Goal: Information Seeking & Learning: Learn about a topic

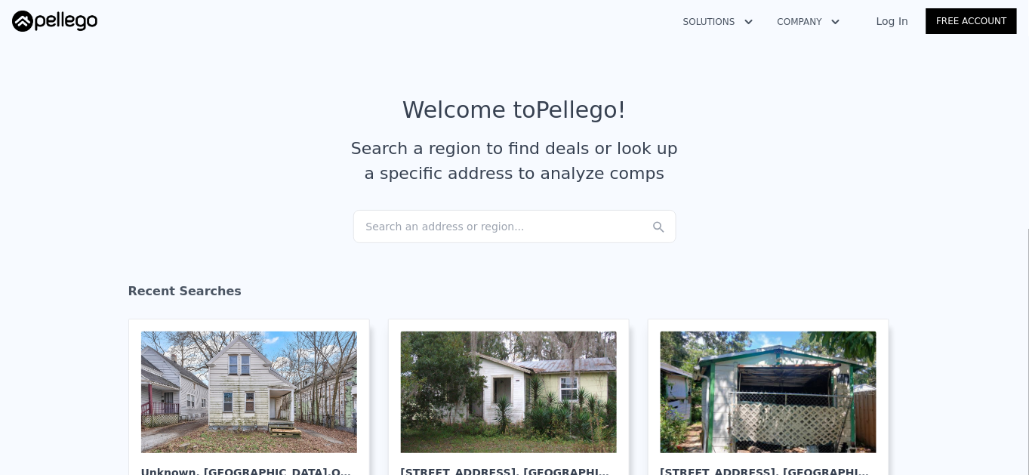
click at [476, 220] on div "Search an address or region..." at bounding box center [514, 226] width 323 height 33
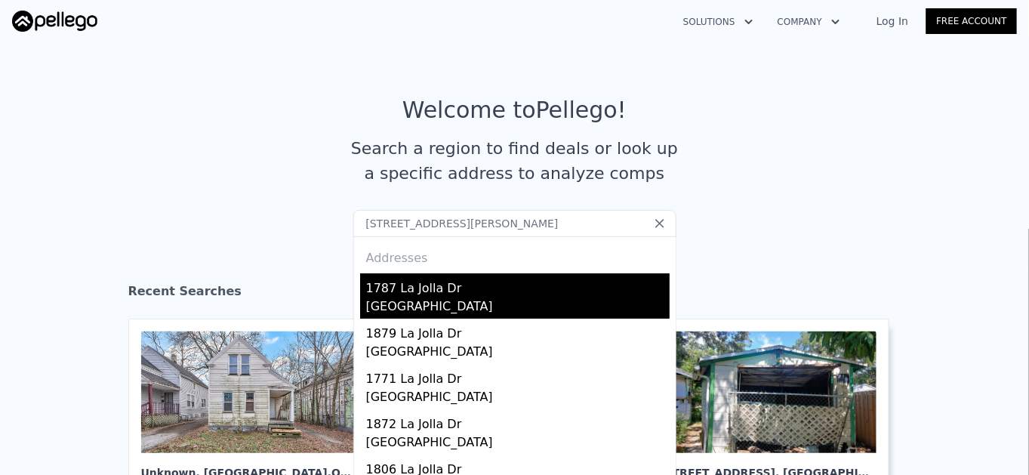
type input "[STREET_ADDRESS][PERSON_NAME]"
click at [389, 295] on div "1787 La Jolla Dr" at bounding box center [517, 285] width 303 height 24
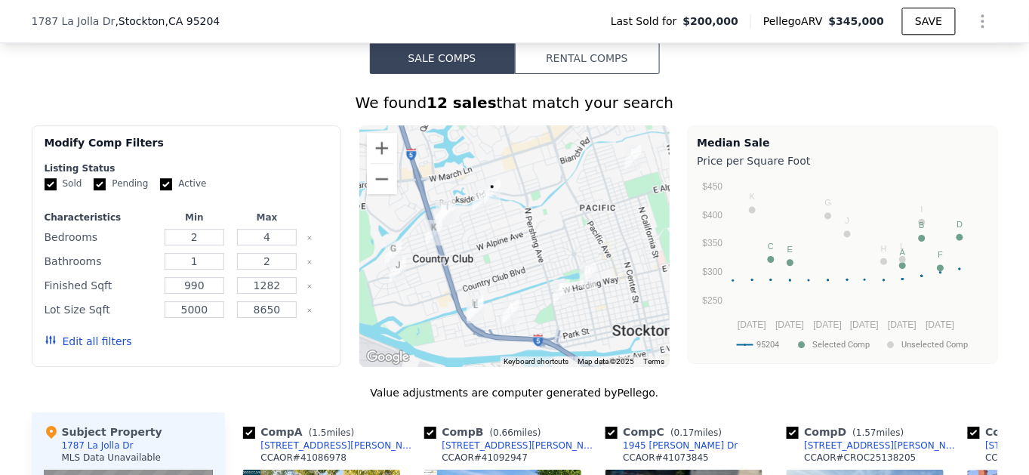
scroll to position [1221, 0]
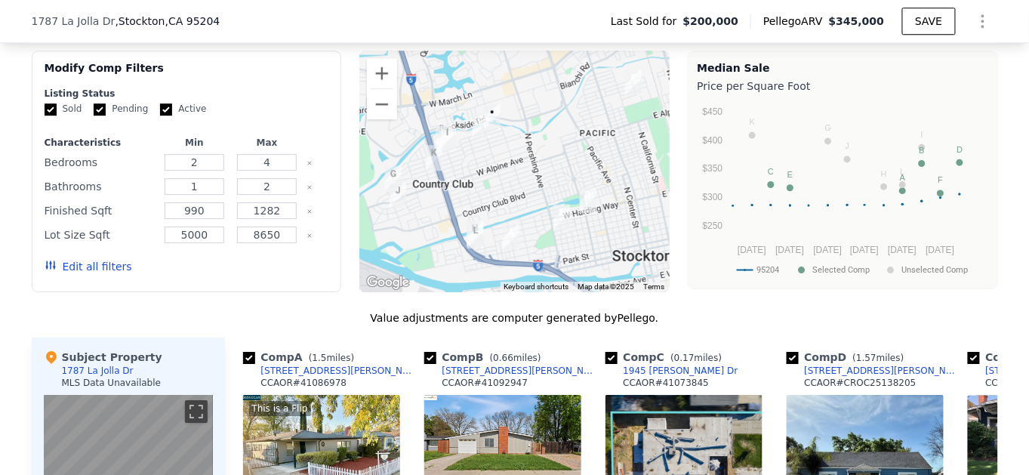
click at [68, 273] on button "Edit all filters" at bounding box center [89, 266] width 88 height 15
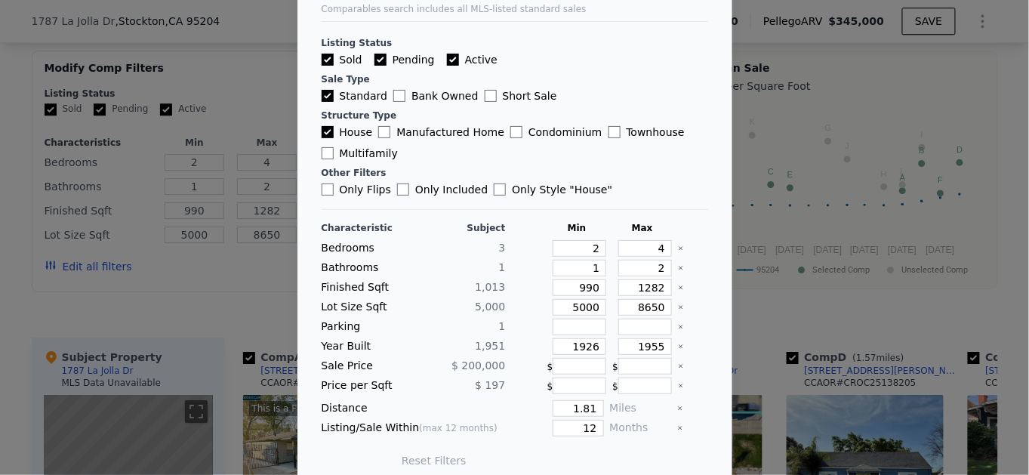
scroll to position [68, 0]
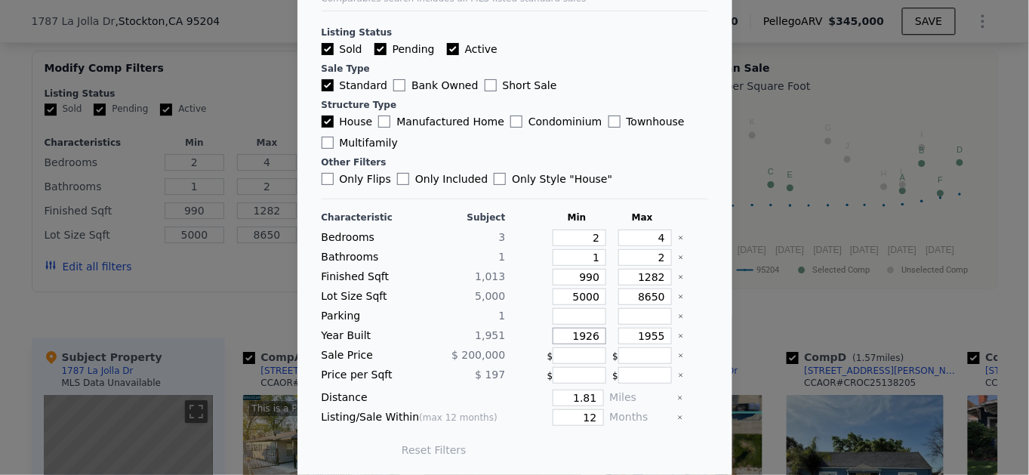
click at [584, 334] on input "1926" at bounding box center [580, 336] width 54 height 17
drag, startPoint x: 577, startPoint y: 328, endPoint x: 590, endPoint y: 331, distance: 12.3
click at [590, 331] on input "1926" at bounding box center [580, 336] width 54 height 17
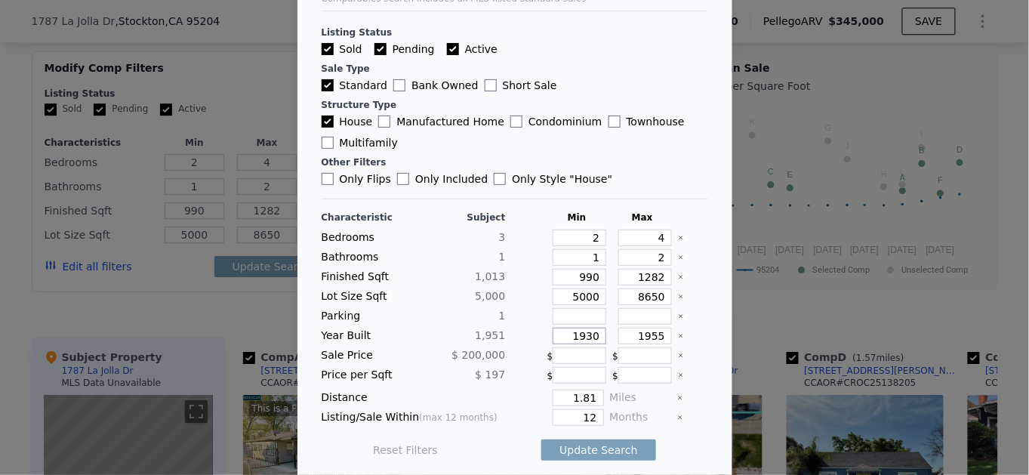
type input "1930"
drag, startPoint x: 565, startPoint y: 392, endPoint x: 607, endPoint y: 387, distance: 42.5
click at [607, 390] on div "Distance 1.81 Miles" at bounding box center [515, 398] width 387 height 17
type input "1"
drag, startPoint x: 562, startPoint y: 410, endPoint x: 604, endPoint y: 411, distance: 41.5
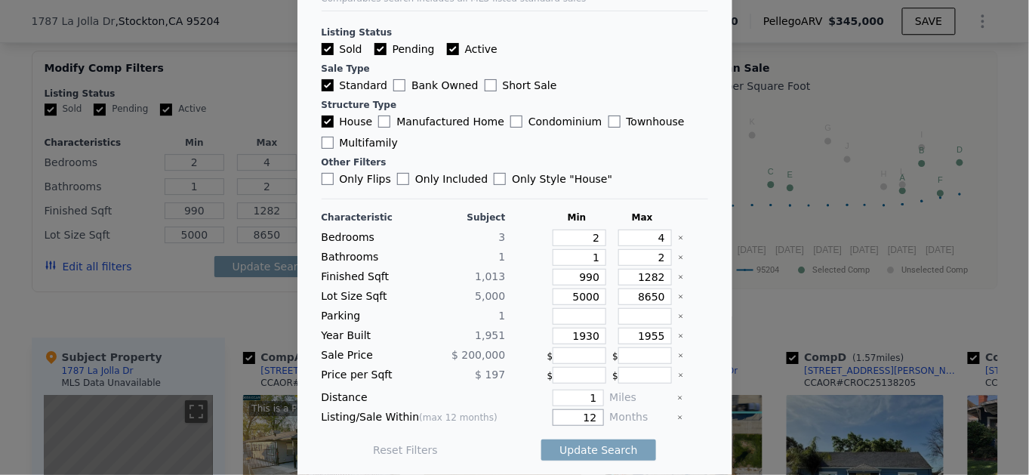
click at [604, 411] on div "Listing/Sale Within (max 12 months) 12 Months" at bounding box center [515, 417] width 387 height 17
type input "6"
click at [447, 51] on input "Active" at bounding box center [453, 49] width 12 height 12
checkbox input "false"
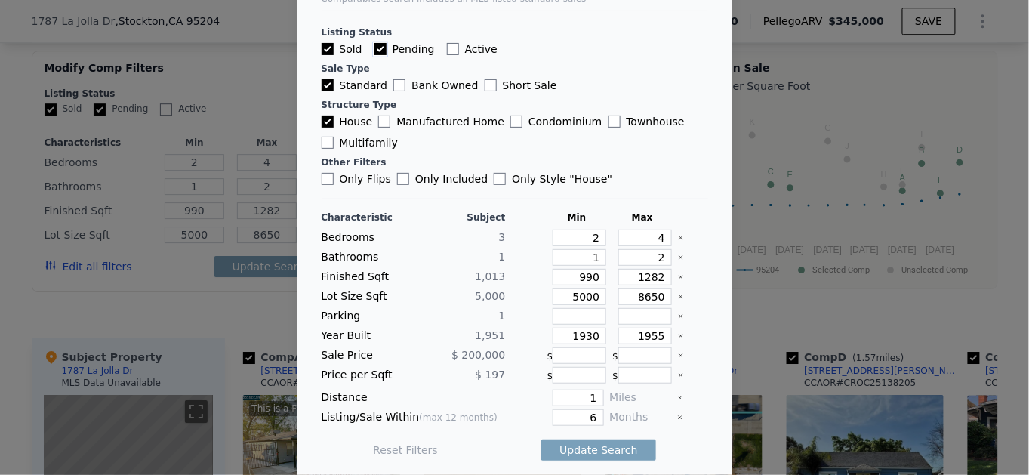
click at [374, 46] on input "Pending" at bounding box center [380, 49] width 12 height 12
checkbox input "false"
click at [322, 177] on input "Only Flips" at bounding box center [328, 179] width 12 height 12
click at [593, 447] on button "Update Search" at bounding box center [598, 449] width 114 height 21
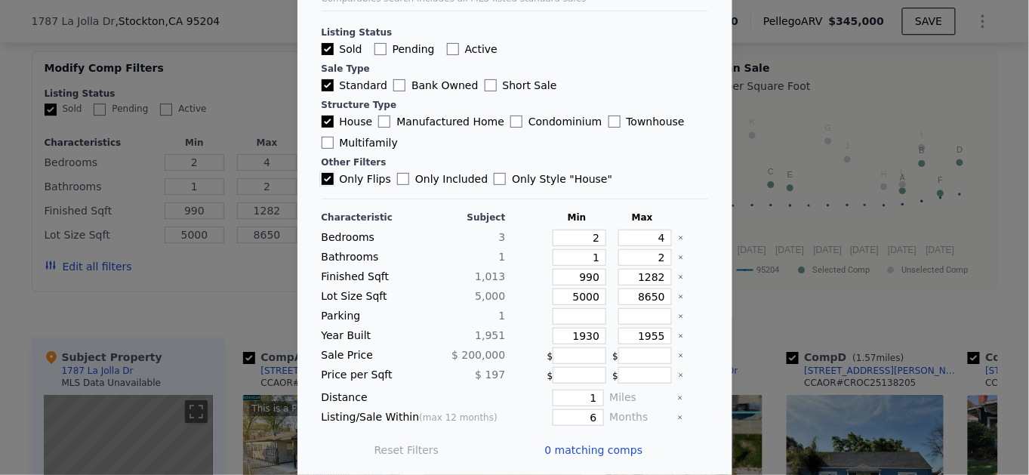
click at [325, 176] on input "Only Flips" at bounding box center [328, 179] width 12 height 12
checkbox input "false"
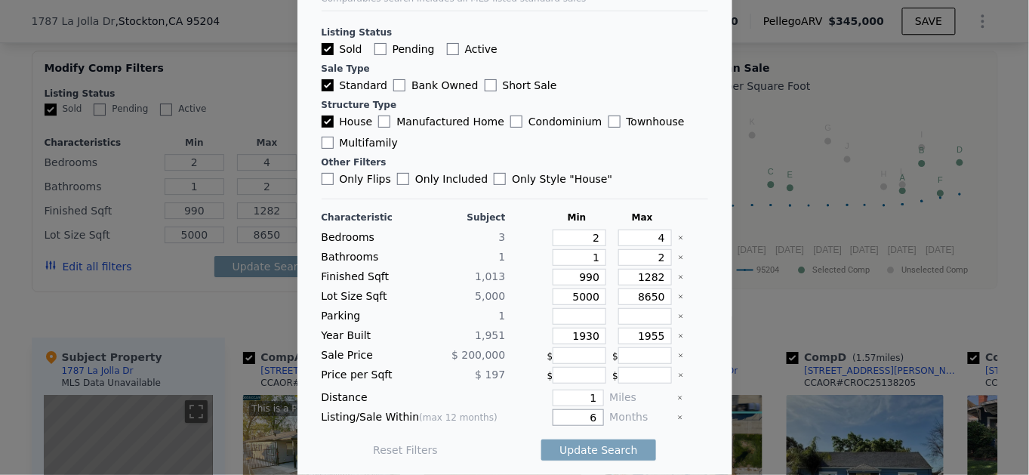
drag, startPoint x: 575, startPoint y: 417, endPoint x: 591, endPoint y: 414, distance: 16.3
click at [591, 414] on div "Listing/Sale Within (max 12 months) 6 Months" at bounding box center [515, 417] width 387 height 17
type input "12"
click at [578, 442] on button "Update Search" at bounding box center [598, 449] width 114 height 21
checkbox input "false"
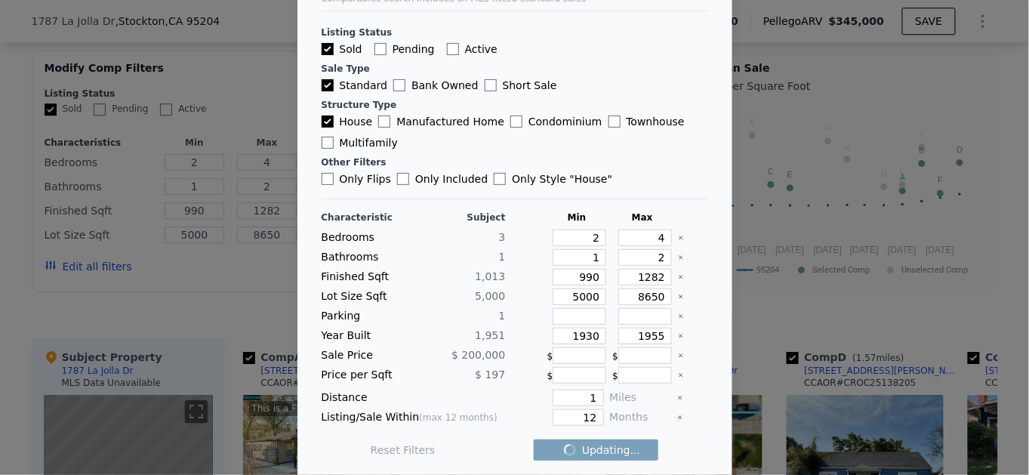
checkbox input "false"
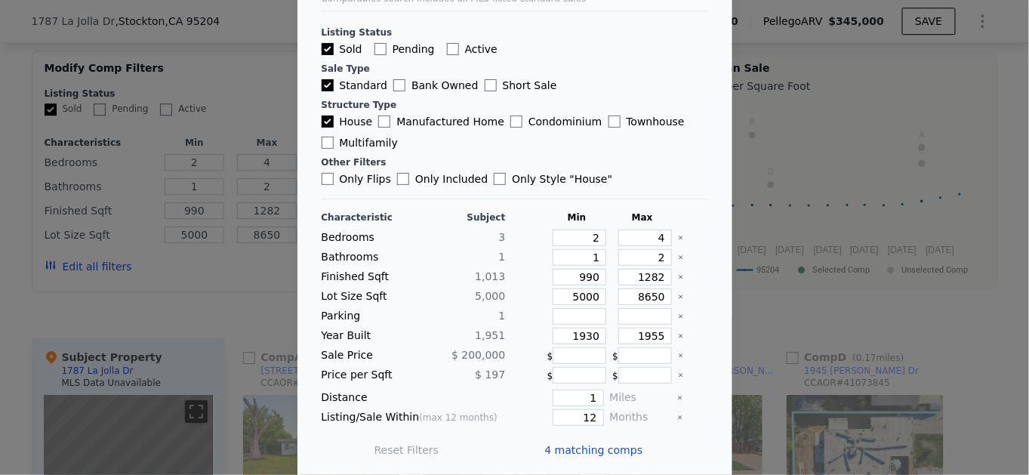
click at [577, 445] on span "4 matching comps" at bounding box center [594, 449] width 98 height 15
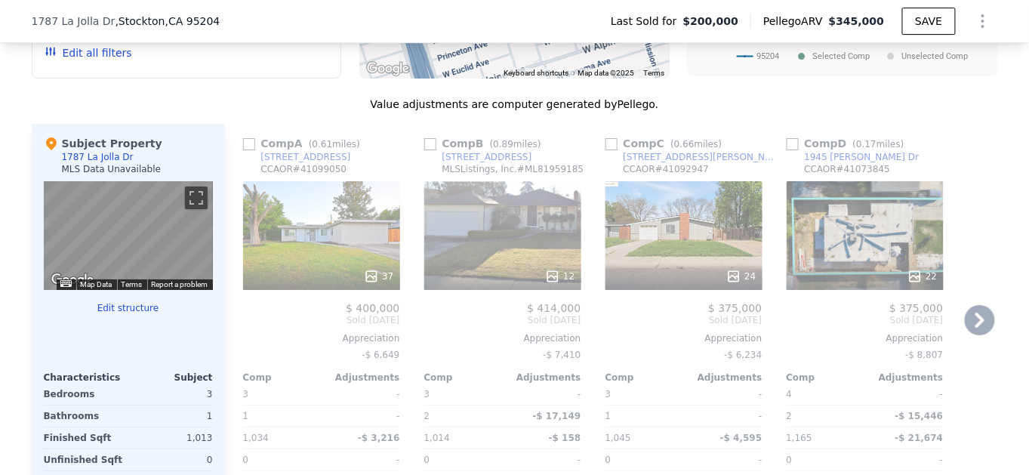
scroll to position [1495, 0]
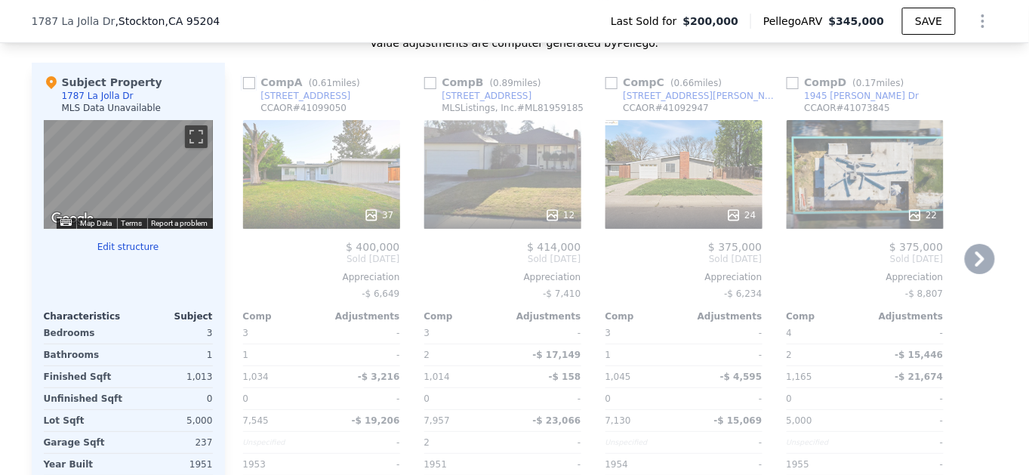
drag, startPoint x: 244, startPoint y: 92, endPoint x: 255, endPoint y: 90, distance: 11.5
click at [244, 89] on input "checkbox" at bounding box center [249, 83] width 12 height 12
checkbox input "true"
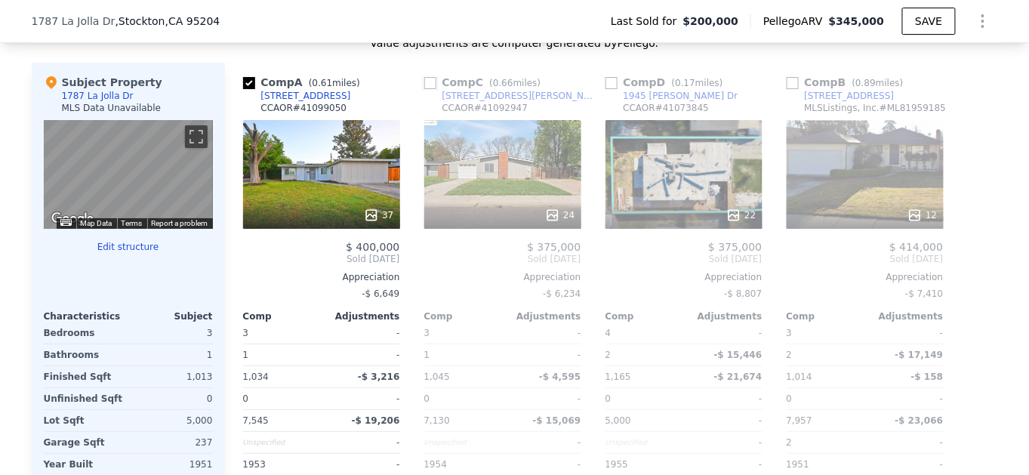
click at [427, 89] on input "checkbox" at bounding box center [430, 83] width 12 height 12
checkbox input "true"
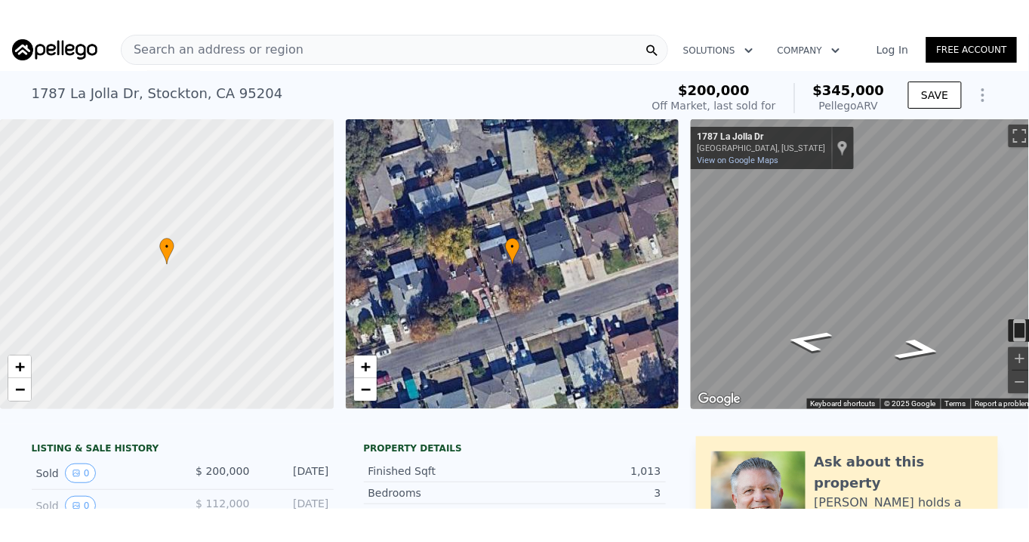
scroll to position [0, 0]
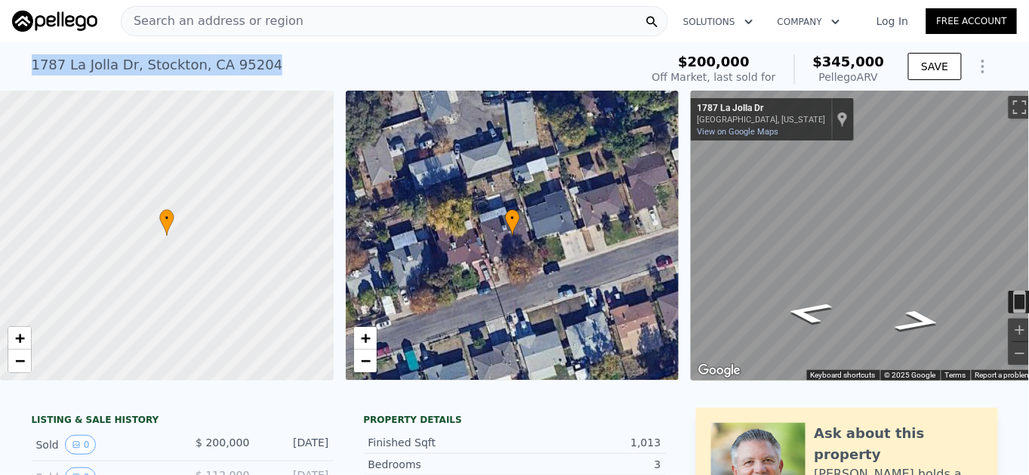
drag, startPoint x: 192, startPoint y: 62, endPoint x: 53, endPoint y: 66, distance: 139.7
click at [17, 66] on div "[STREET_ADDRESS][PERSON_NAME] Sold [DATE] for $200k (~ARV $345k ) $200,000 Off …" at bounding box center [514, 66] width 1029 height 48
copy div "[STREET_ADDRESS][PERSON_NAME]"
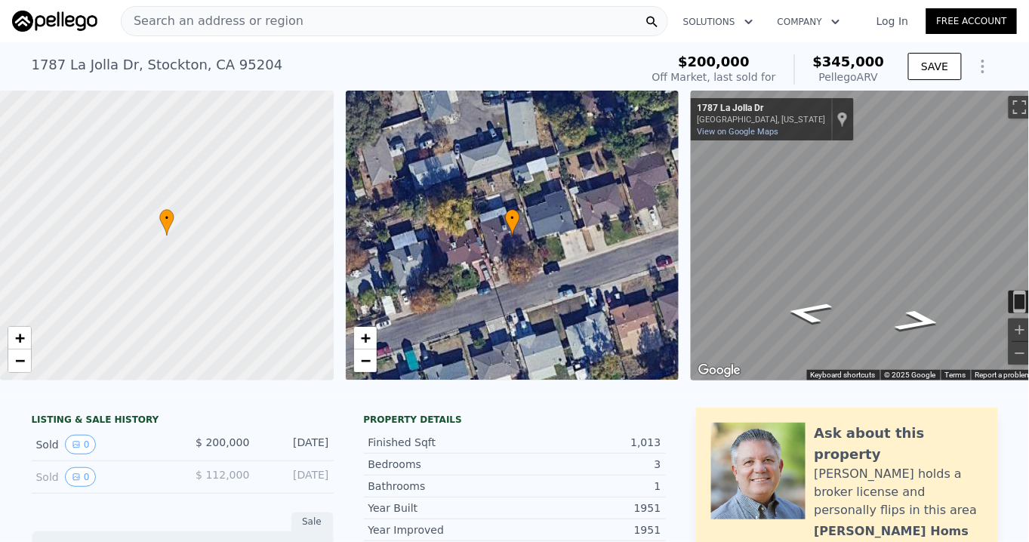
click at [180, 21] on span "Search an address or region" at bounding box center [213, 21] width 182 height 18
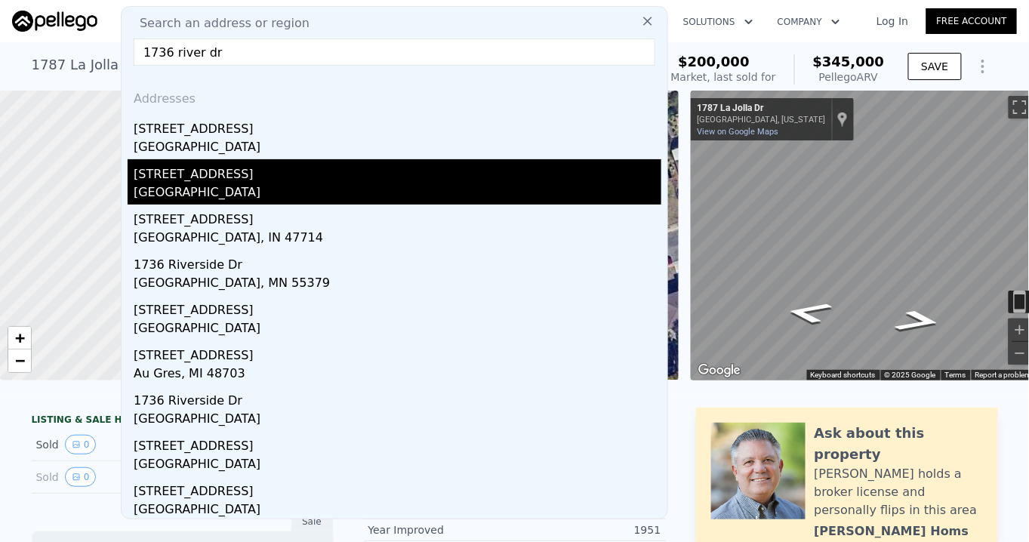
type input "1736 river dr"
click at [199, 183] on div "[GEOGRAPHIC_DATA]" at bounding box center [398, 193] width 528 height 21
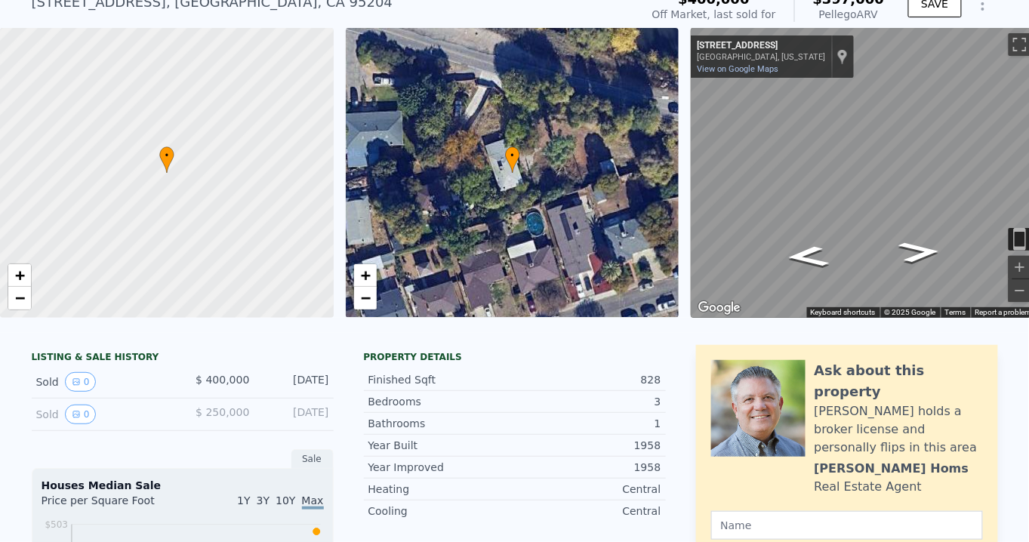
scroll to position [5, 0]
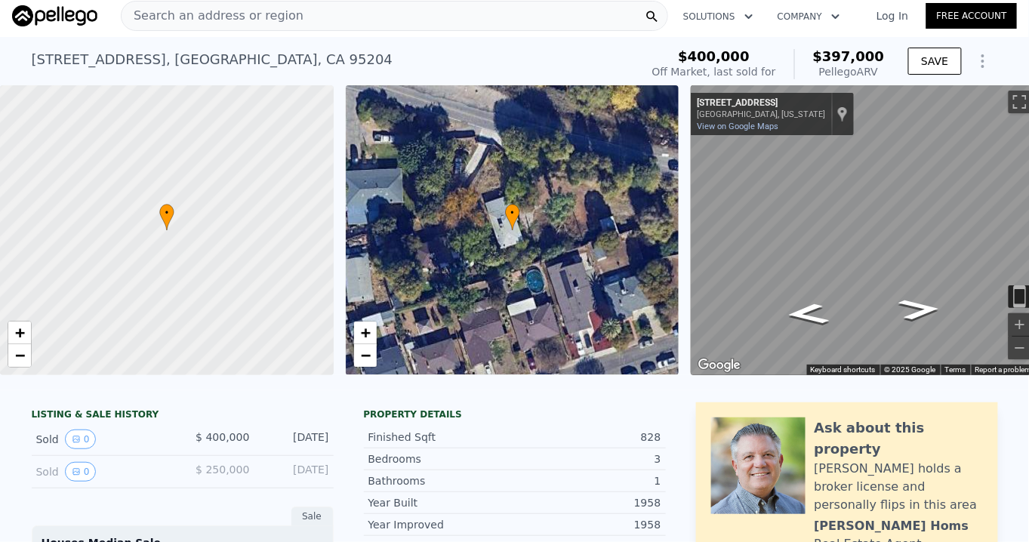
click at [151, 11] on span "Search an address or region" at bounding box center [213, 16] width 182 height 18
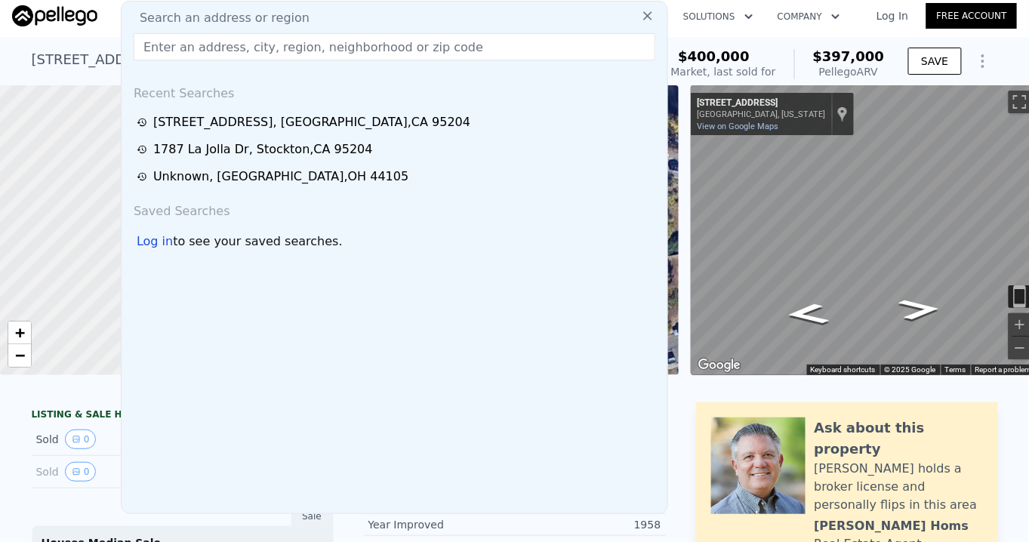
drag, startPoint x: 183, startPoint y: 144, endPoint x: 244, endPoint y: 80, distance: 88.1
click at [184, 144] on div "[STREET_ADDRESS][PERSON_NAME]" at bounding box center [263, 149] width 220 height 18
type input "4"
type input "990"
type input "1282"
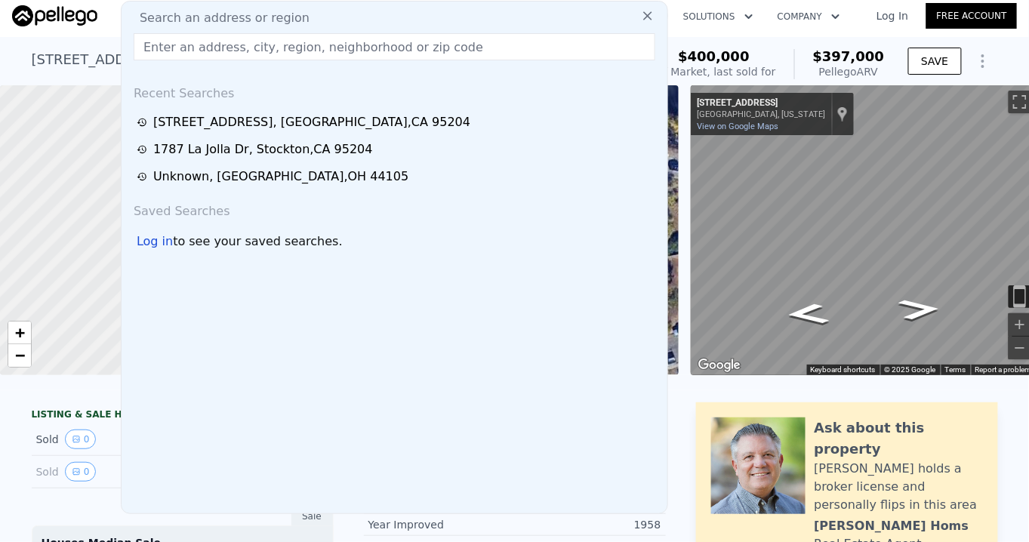
type input "5000"
checkbox input "false"
checkbox input "true"
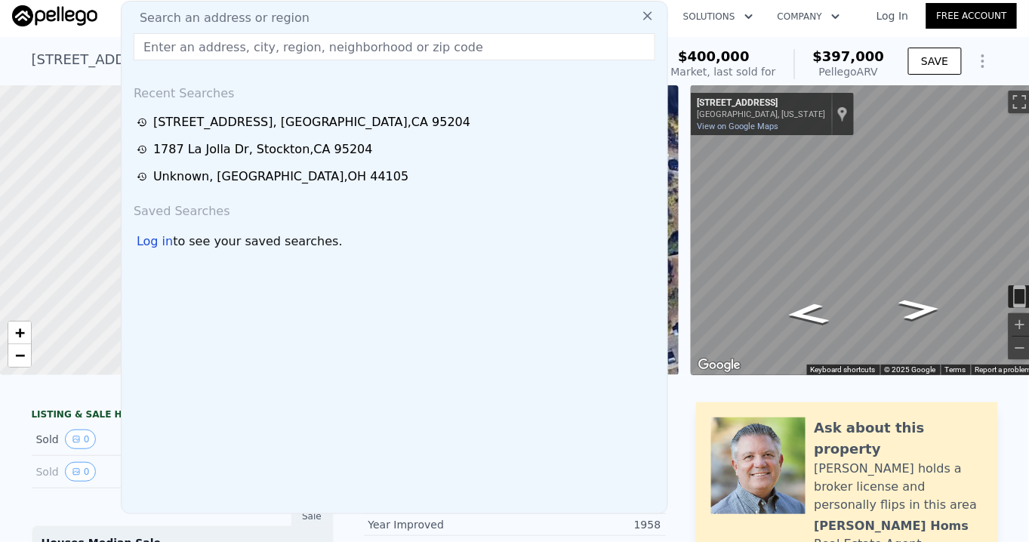
type input "$ 345,000"
type input "$ 110,920"
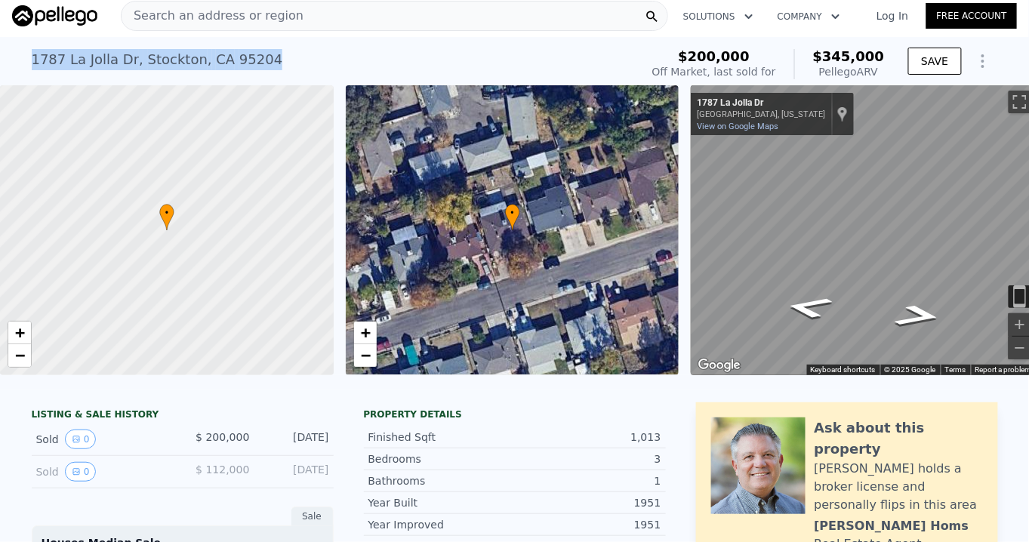
drag, startPoint x: 241, startPoint y: 60, endPoint x: 26, endPoint y: 58, distance: 214.4
click at [32, 58] on div "[STREET_ADDRESS][PERSON_NAME] Sold [DATE] for $200k (~ARV $345k )" at bounding box center [333, 64] width 602 height 42
click at [159, 15] on span "Search an address or region" at bounding box center [213, 16] width 182 height 18
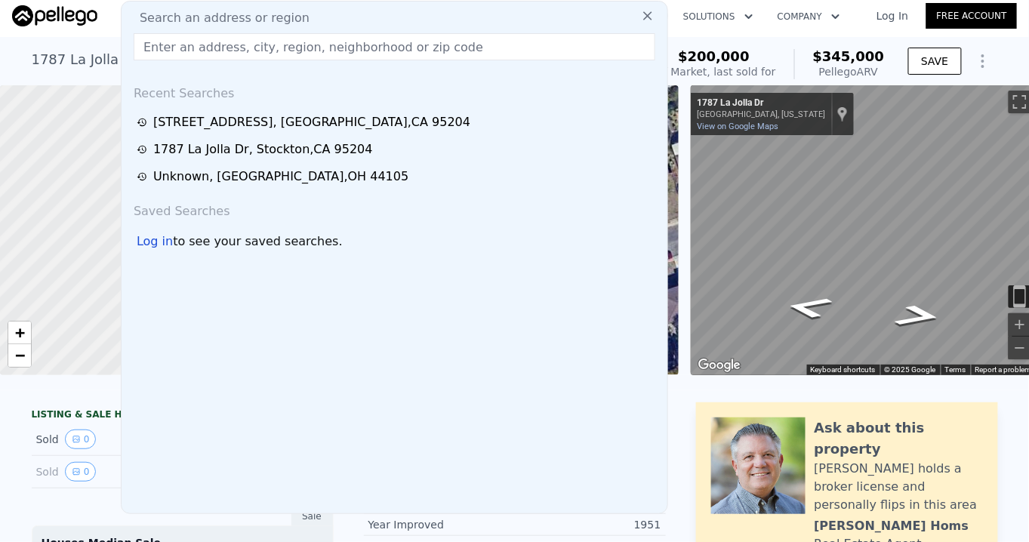
drag, startPoint x: 159, startPoint y: 15, endPoint x: 422, endPoint y: 17, distance: 262.7
click at [441, 14] on div "Search an address or region" at bounding box center [395, 18] width 534 height 18
click at [177, 50] on input "text" at bounding box center [395, 46] width 522 height 27
paste input "[STREET_ADDRESS][PERSON_NAME]"
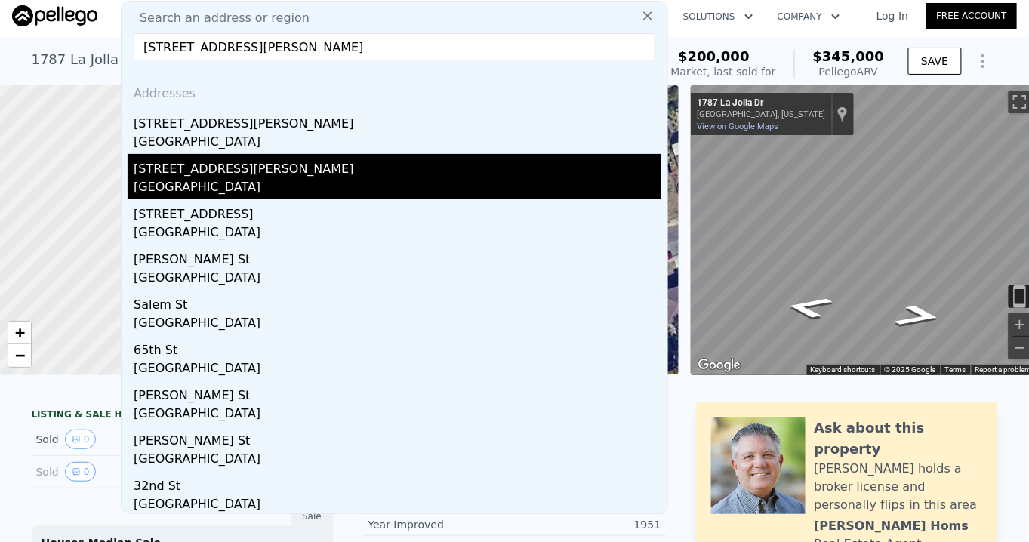
type input "[STREET_ADDRESS][PERSON_NAME]"
click at [222, 183] on div "[GEOGRAPHIC_DATA]" at bounding box center [398, 188] width 528 height 21
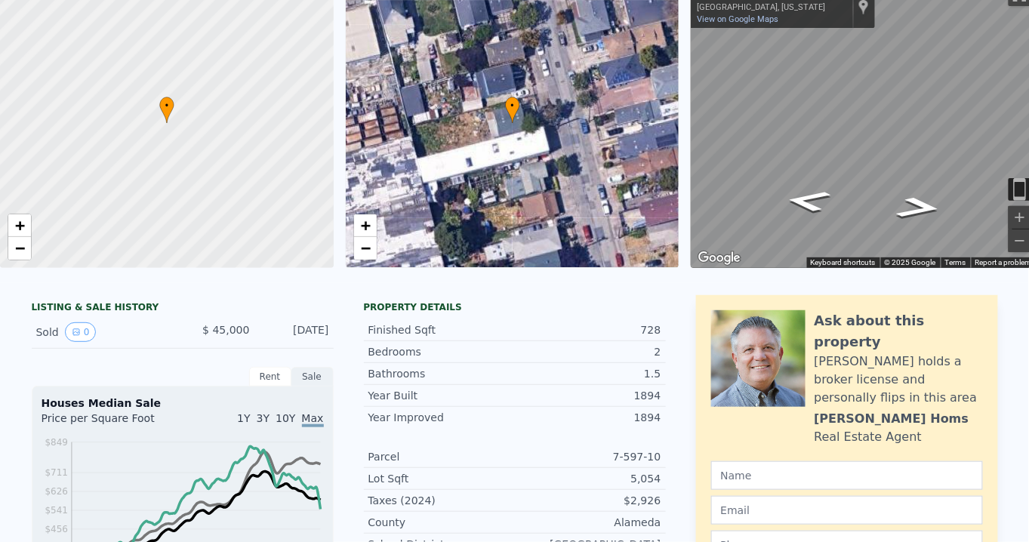
scroll to position [5, 0]
